Goal: Task Accomplishment & Management: Complete application form

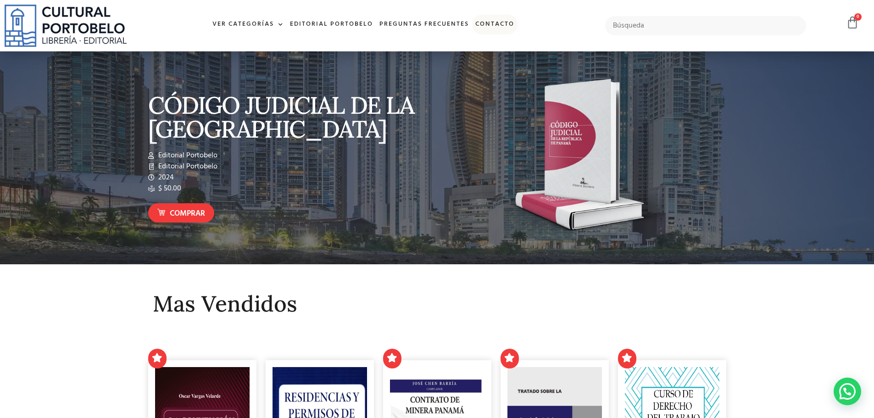
click at [490, 22] on link "Contacto" at bounding box center [494, 25] width 45 height 20
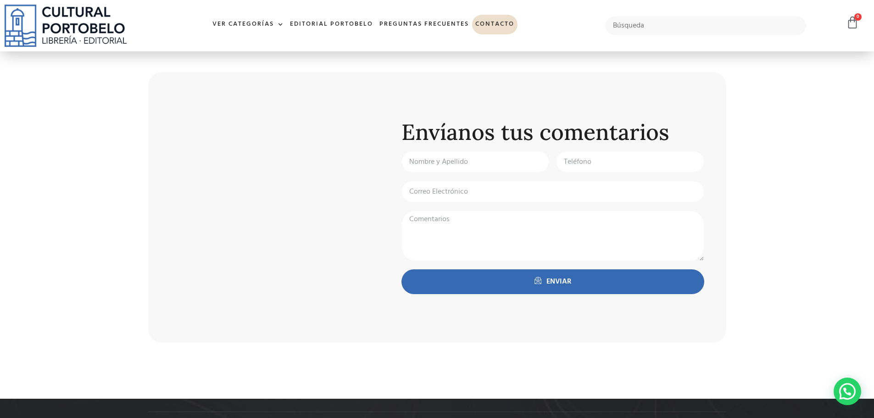
scroll to position [321, 0]
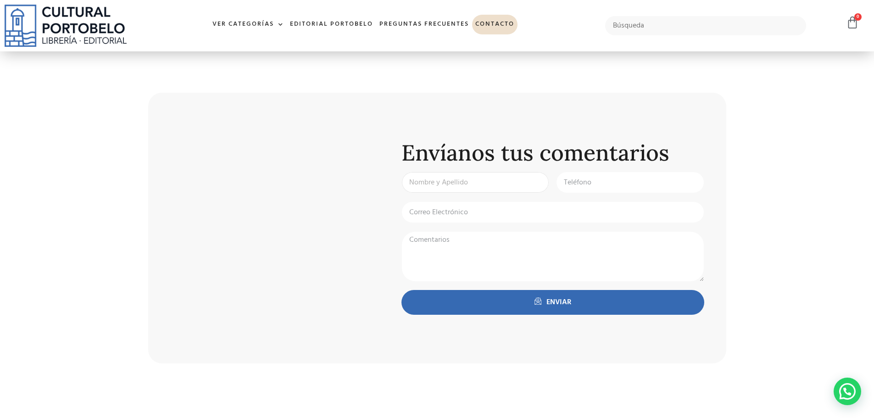
click at [451, 177] on input "Nombre y Apellido:" at bounding box center [475, 182] width 148 height 22
type input "[PERSON_NAME]"
click at [586, 186] on input "Teléfono:" at bounding box center [630, 182] width 148 height 22
type input "[PHONE_NUMBER]"
click at [496, 225] on div "Nombre y Apellido: [PERSON_NAME] Teléfono: [PHONE_NUMBER] Correo Electrónico: C…" at bounding box center [553, 246] width 310 height 151
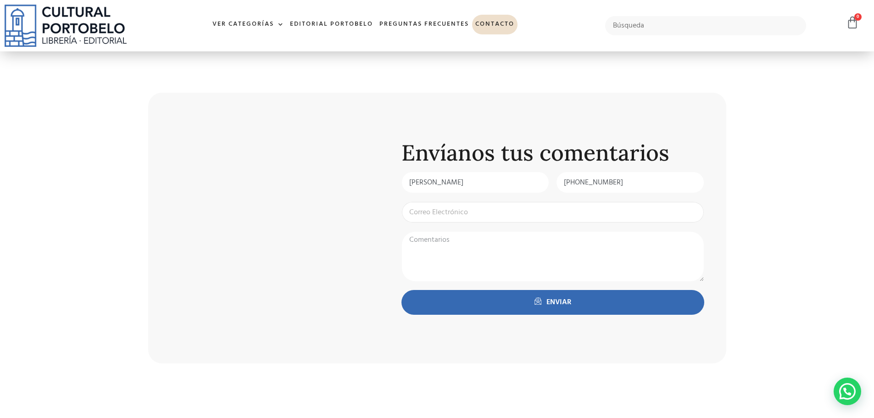
click at [495, 218] on input "Email" at bounding box center [552, 212] width 303 height 22
type input "[EMAIL_ADDRESS][DOMAIN_NAME]"
click at [452, 251] on textarea "Comentarios:" at bounding box center [552, 256] width 303 height 50
paste textarea "Loremips dolors ametconse, Ad elitse do Eius [tempor incidid ut laboreet do ma …"
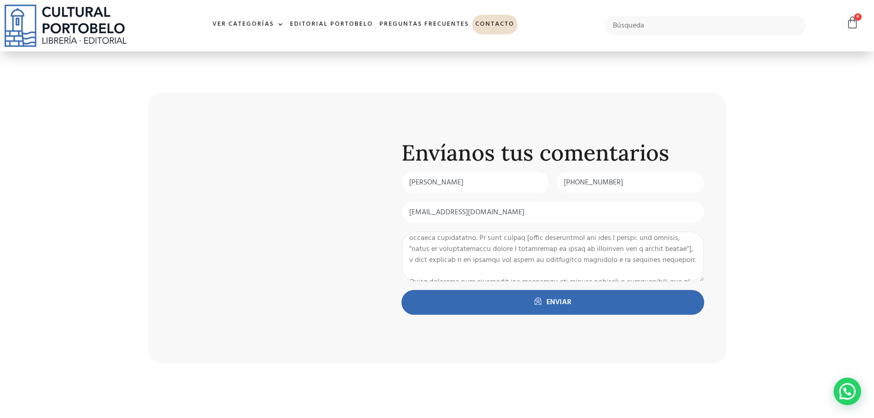
scroll to position [0, 0]
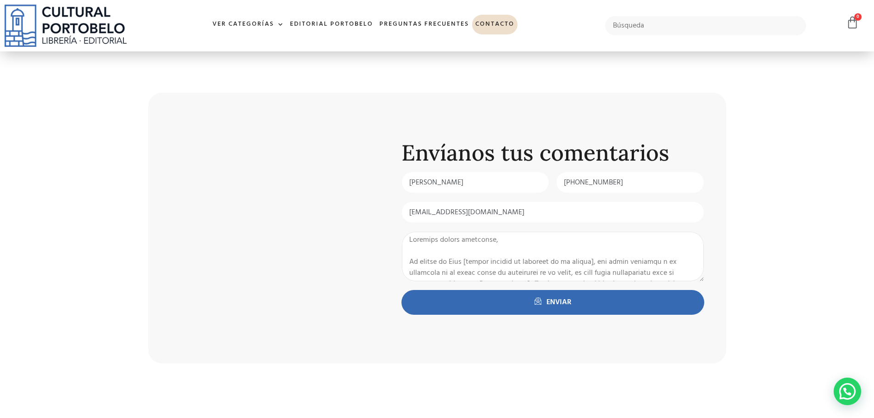
click at [412, 254] on textarea "Comentarios:" at bounding box center [552, 256] width 303 height 50
drag, startPoint x: 467, startPoint y: 261, endPoint x: 592, endPoint y: 264, distance: 125.7
click at [592, 264] on textarea "Comentarios:" at bounding box center [552, 256] width 303 height 50
click at [560, 262] on textarea "Comentarios:" at bounding box center [552, 256] width 303 height 50
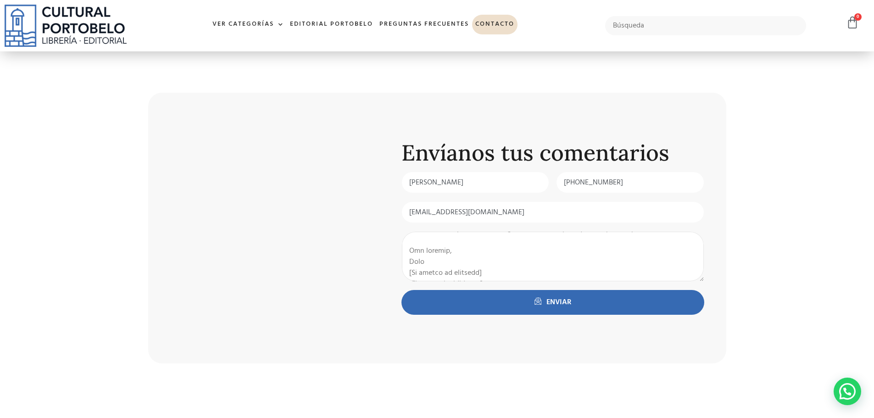
scroll to position [183, 0]
click at [438, 248] on textarea "Comentarios:" at bounding box center [552, 256] width 303 height 50
drag, startPoint x: 489, startPoint y: 255, endPoint x: 408, endPoint y: 255, distance: 81.2
click at [408, 255] on textarea "Comentarios:" at bounding box center [552, 256] width 303 height 50
drag, startPoint x: 478, startPoint y: 265, endPoint x: 404, endPoint y: 266, distance: 74.3
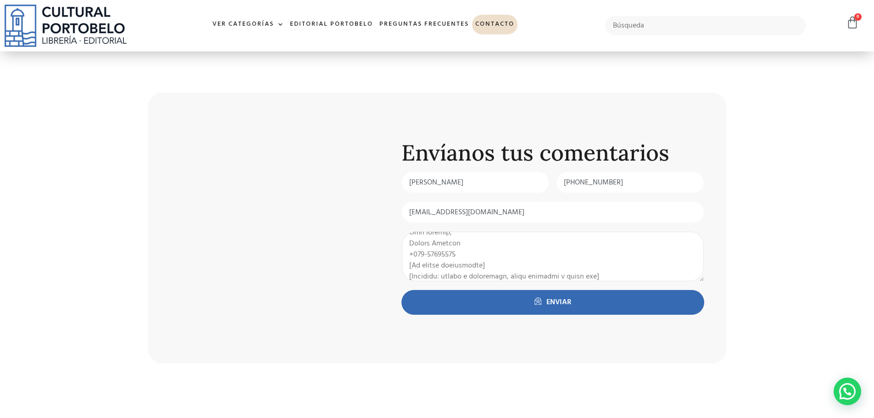
click at [404, 266] on textarea "Comentarios:" at bounding box center [552, 256] width 303 height 50
drag, startPoint x: 587, startPoint y: 261, endPoint x: 398, endPoint y: 267, distance: 188.6
click at [398, 267] on div "Comentarios:" at bounding box center [553, 256] width 310 height 50
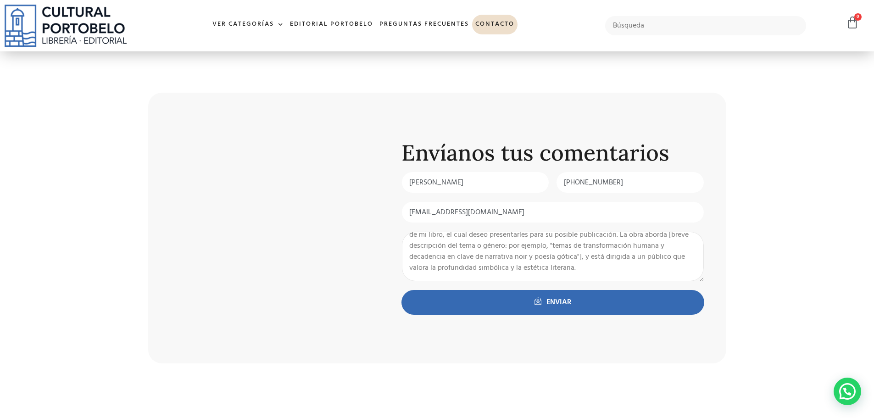
scroll to position [33, 0]
drag, startPoint x: 551, startPoint y: 246, endPoint x: 666, endPoint y: 241, distance: 115.7
click at [666, 241] on textarea "Estimado equipo editorial, Mi nombre es [PERSON_NAME], soy autor y me encuentro…" at bounding box center [552, 256] width 303 height 50
click at [619, 252] on textarea "Estimado equipo editorial, Mi nombre es [PERSON_NAME], soy autor y me encuentro…" at bounding box center [552, 256] width 303 height 50
click at [455, 263] on textarea "Estimado equipo editorial, Mi nombre es [PERSON_NAME], soy autor y me encuentro…" at bounding box center [552, 256] width 303 height 50
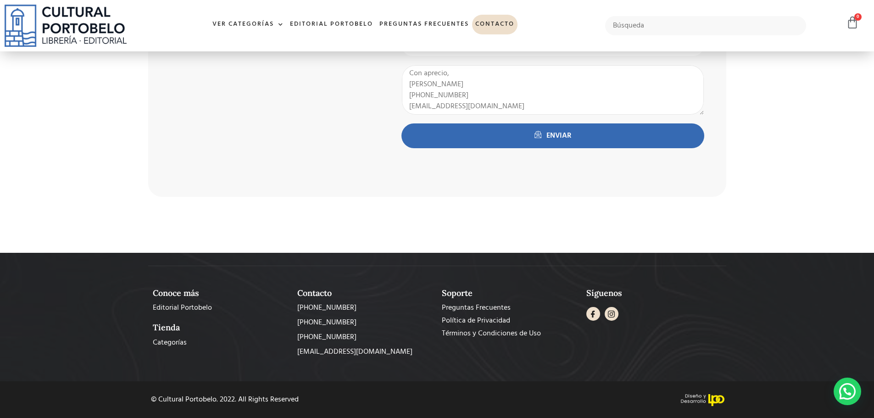
scroll to position [350, 0]
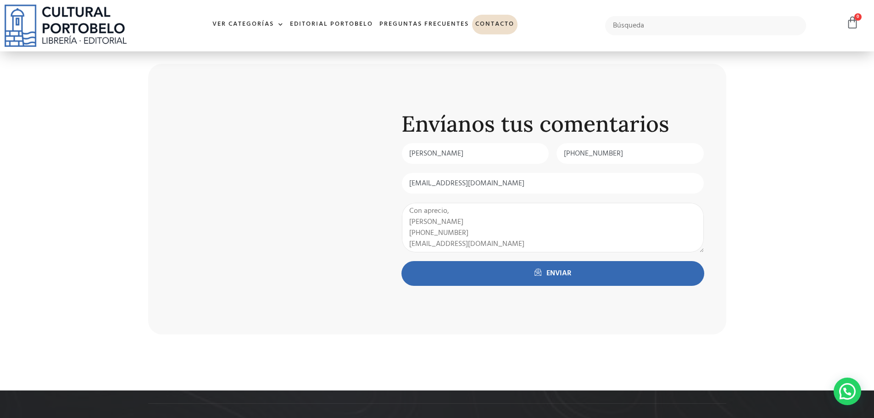
click at [494, 247] on textarea "Estimado equipo editorial, Mi nombre es [PERSON_NAME], soy autor y me encuentro…" at bounding box center [552, 227] width 303 height 50
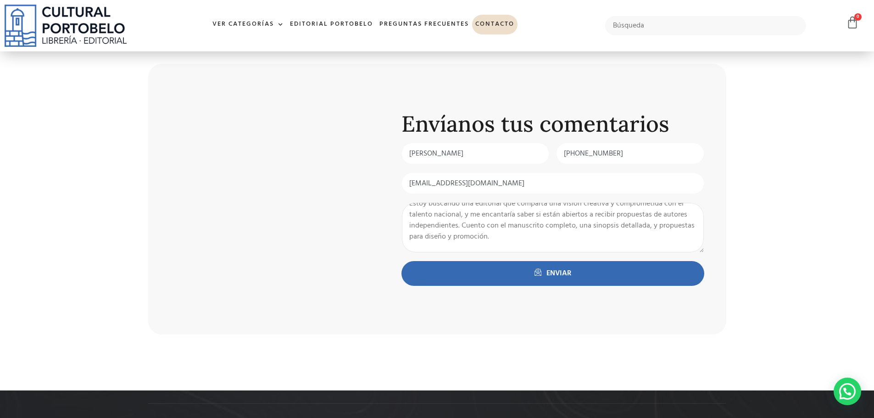
scroll to position [0, 0]
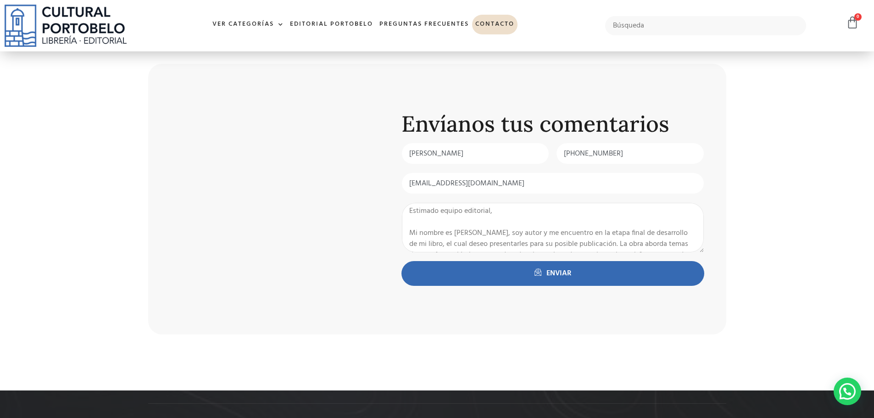
click at [408, 211] on textarea "Estimado equipo editorial, Mi nombre es [PERSON_NAME], soy autor y me encuentro…" at bounding box center [552, 227] width 303 height 50
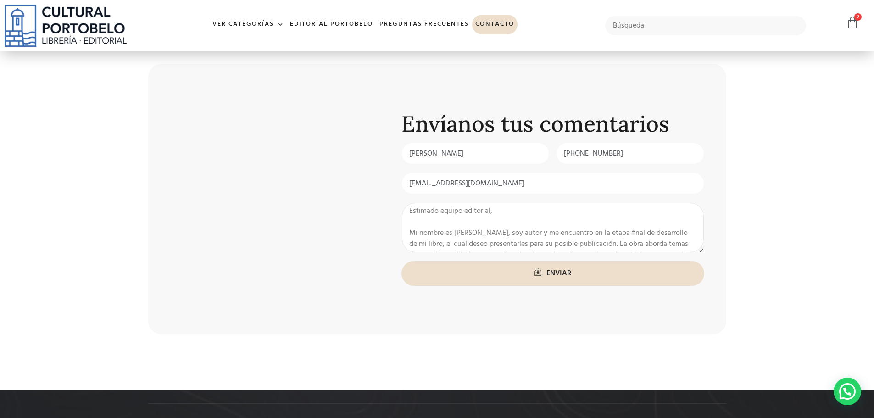
type textarea "Estimado equipo editorial, Mi nombre es [PERSON_NAME], soy autor y me encuentro…"
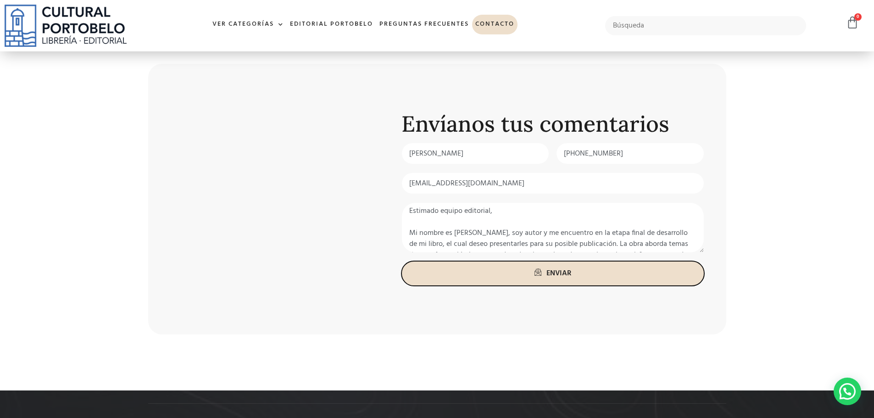
click at [525, 275] on span "ENVIAR" at bounding box center [552, 273] width 275 height 11
